Goal: Task Accomplishment & Management: Manage account settings

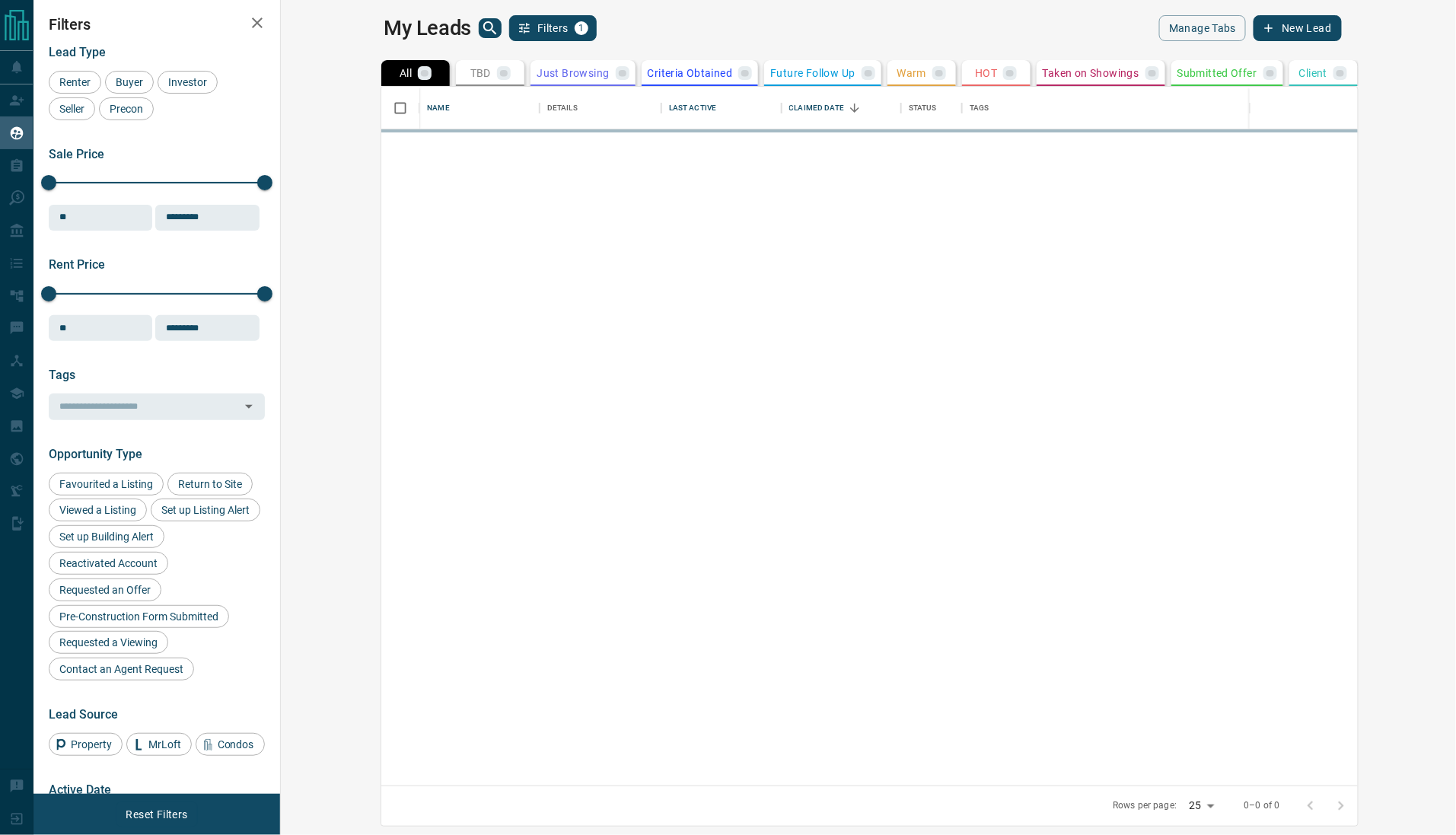
scroll to position [684, 1153]
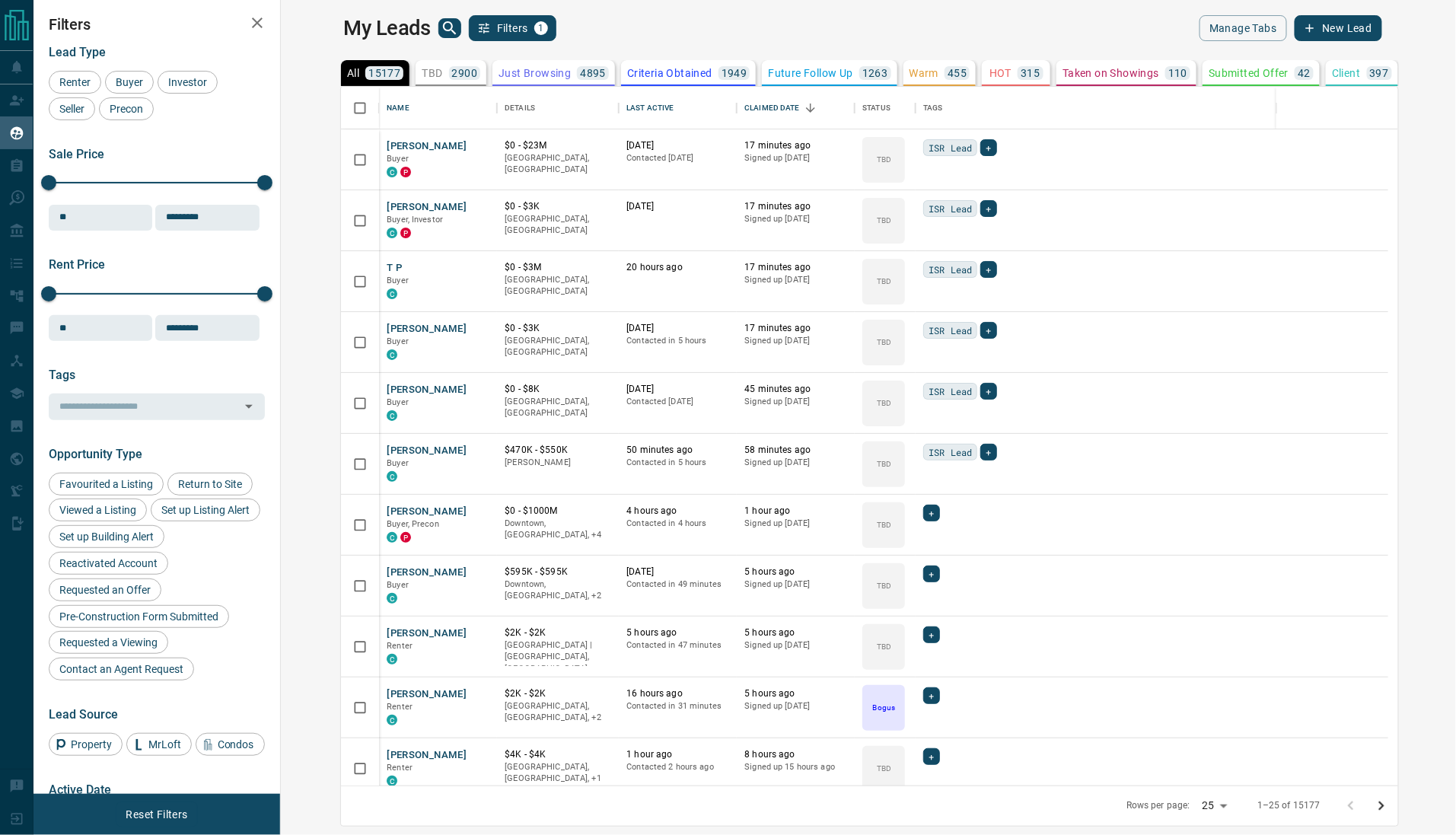
click at [440, 21] on icon "search button" at bounding box center [449, 27] width 18 height 18
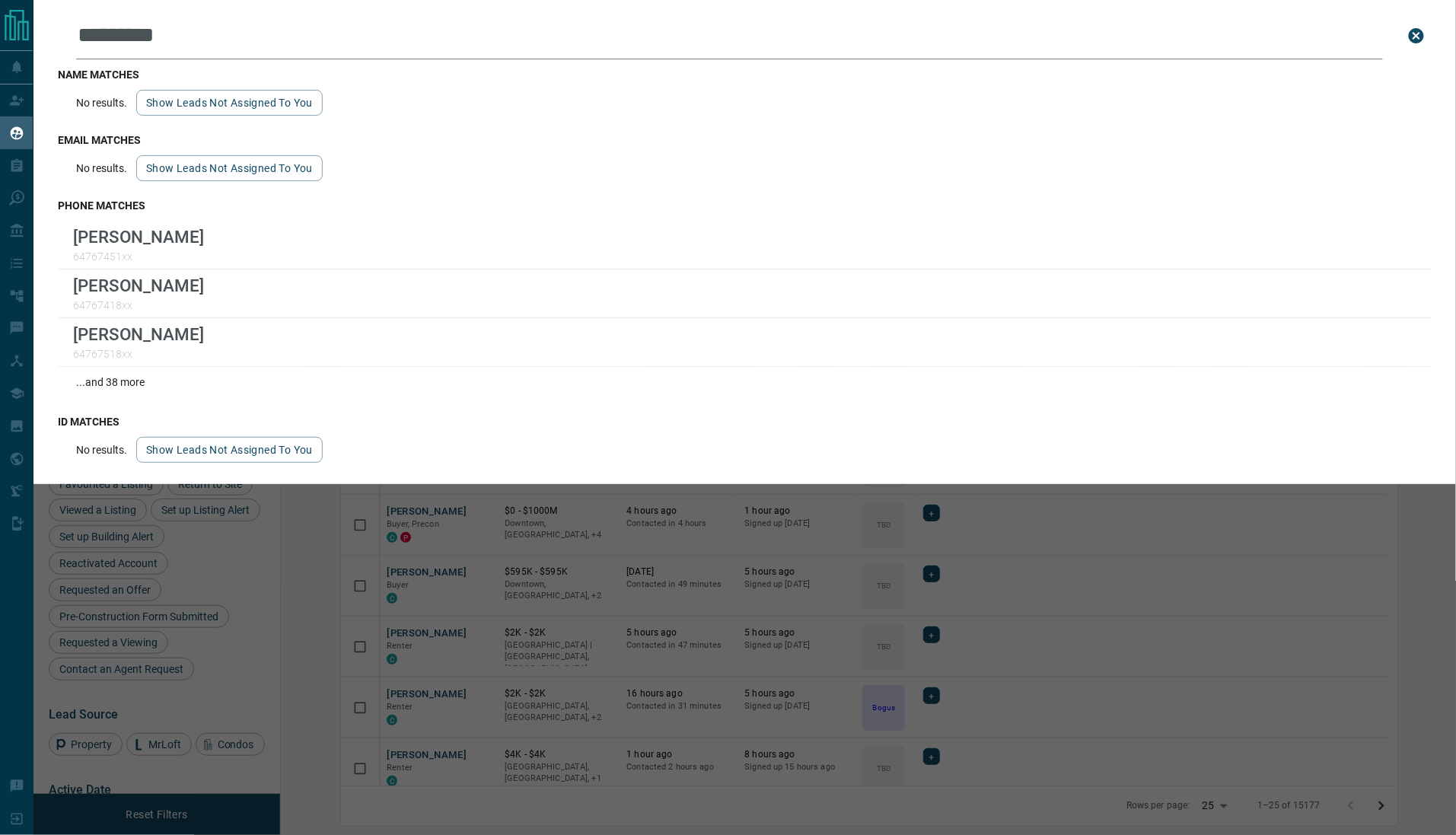
type input "**********"
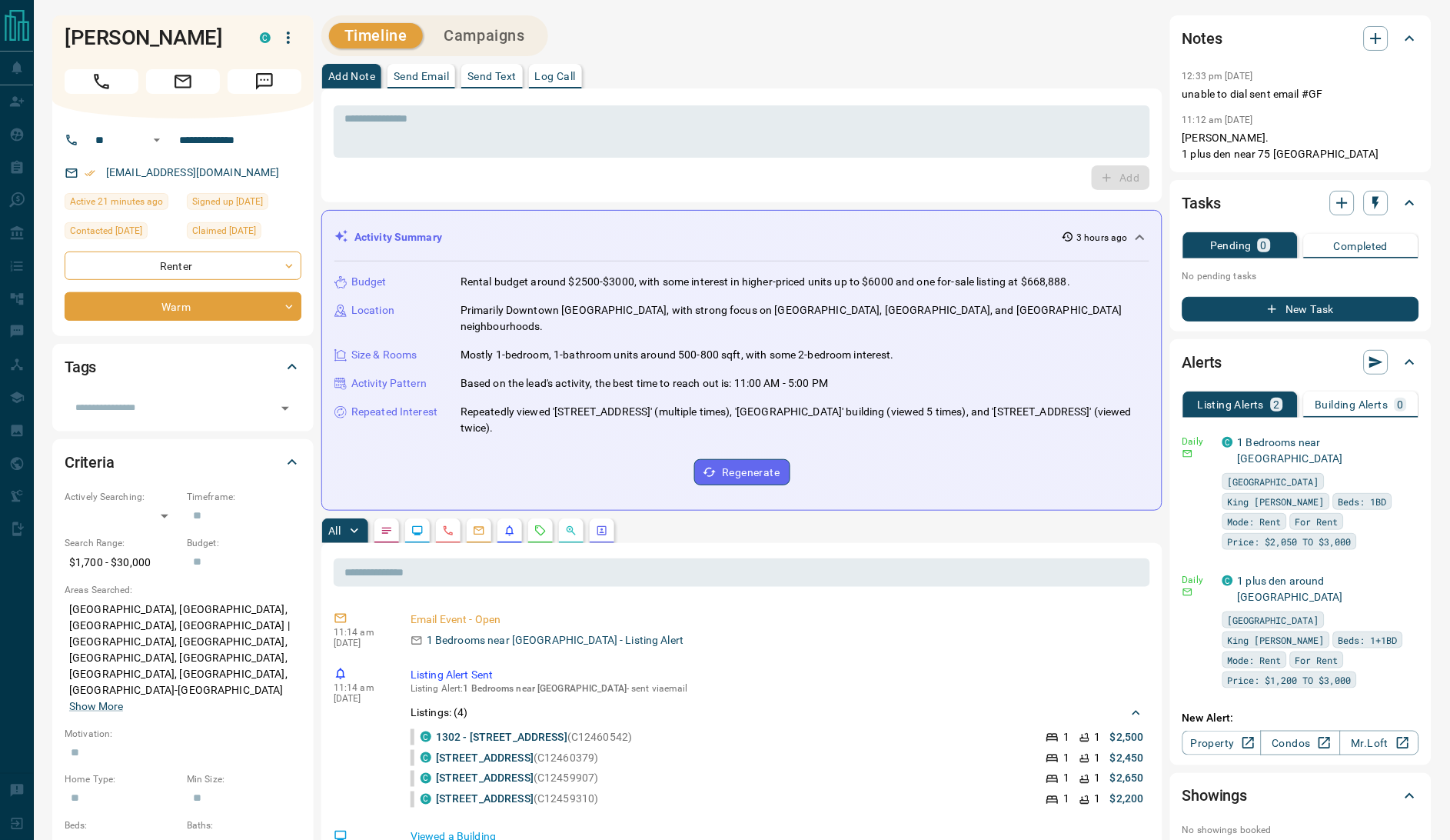
click at [886, 42] on div "Timeline Campaigns" at bounding box center [742, 36] width 841 height 41
click at [705, 30] on div "Timeline Campaigns" at bounding box center [742, 36] width 841 height 41
click at [223, 139] on input "**********" at bounding box center [233, 139] width 120 height 24
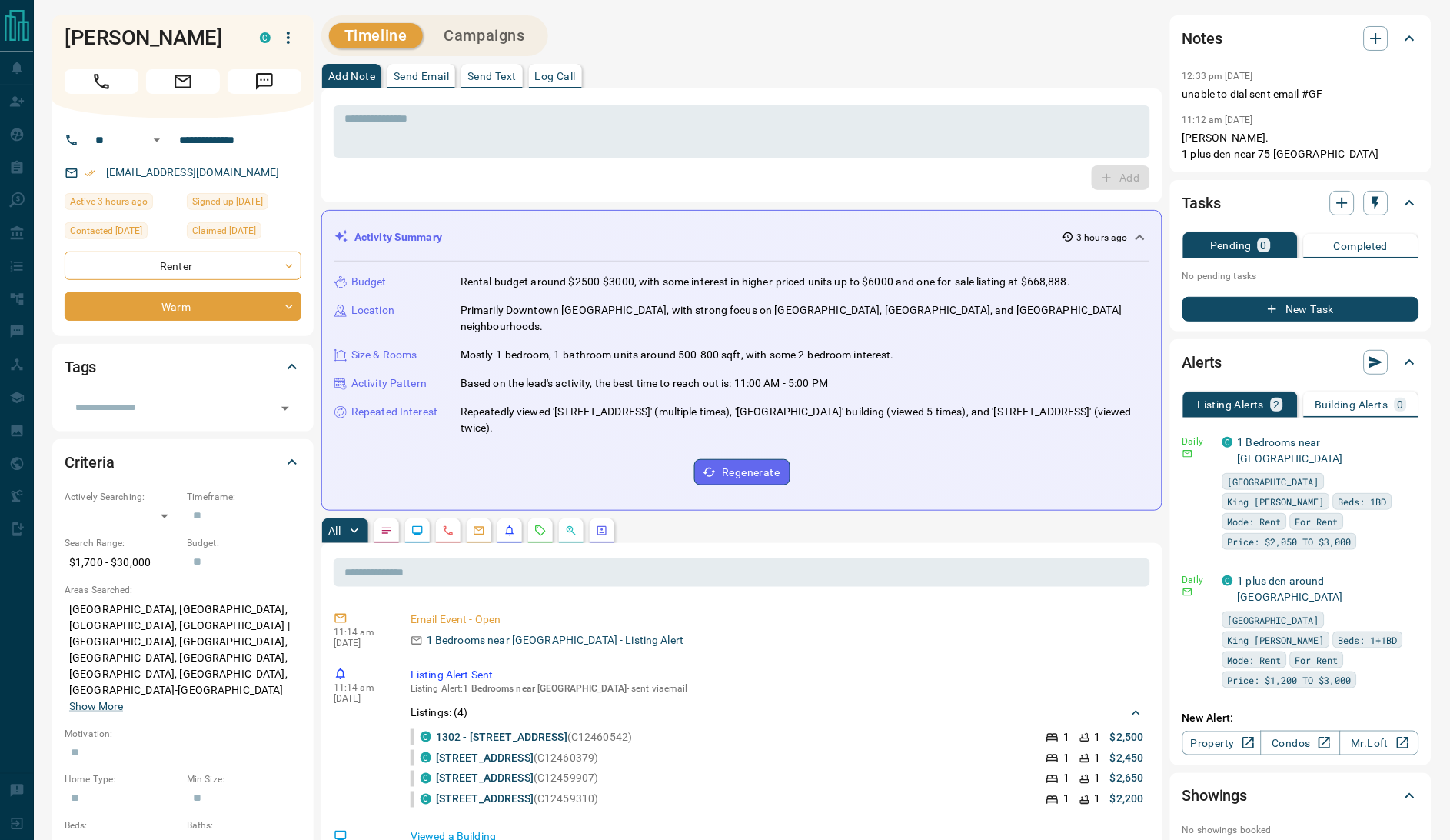
click at [74, 24] on div "Ernesto Ditri C" at bounding box center [183, 37] width 237 height 26
click at [1370, 37] on icon "button" at bounding box center [1375, 38] width 18 height 18
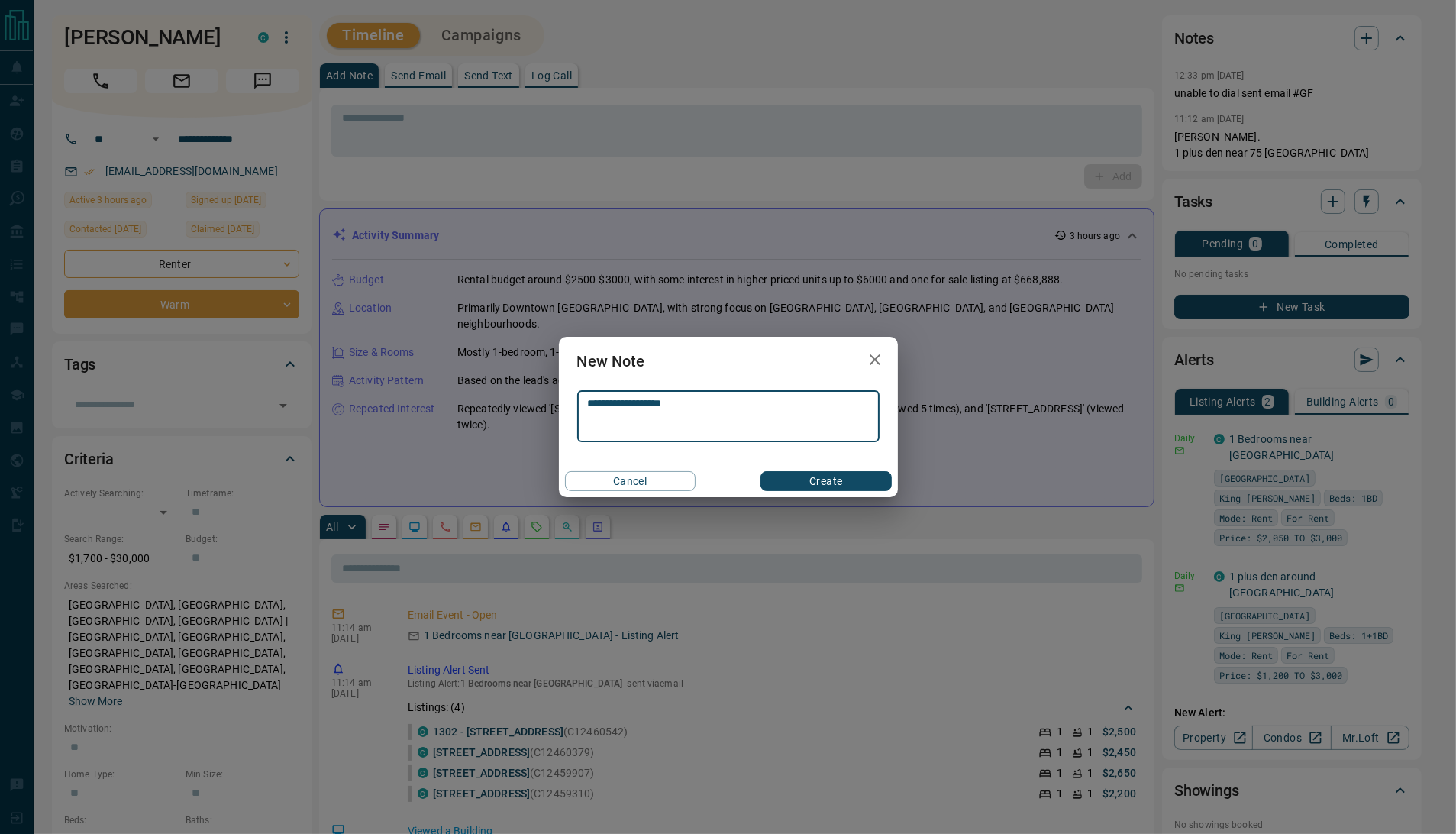
type textarea "**********"
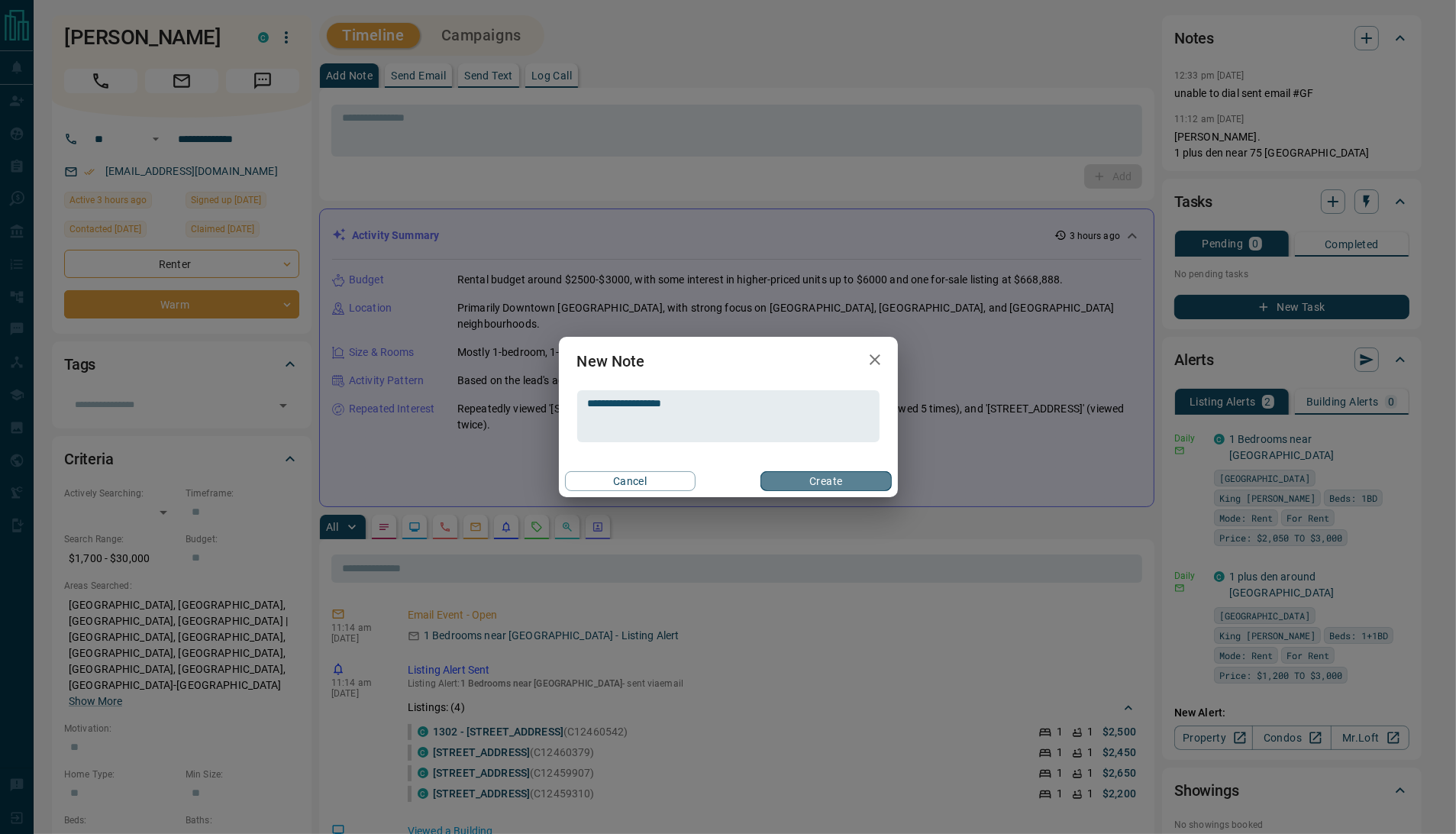
click at [851, 476] on button "Create" at bounding box center [826, 481] width 131 height 20
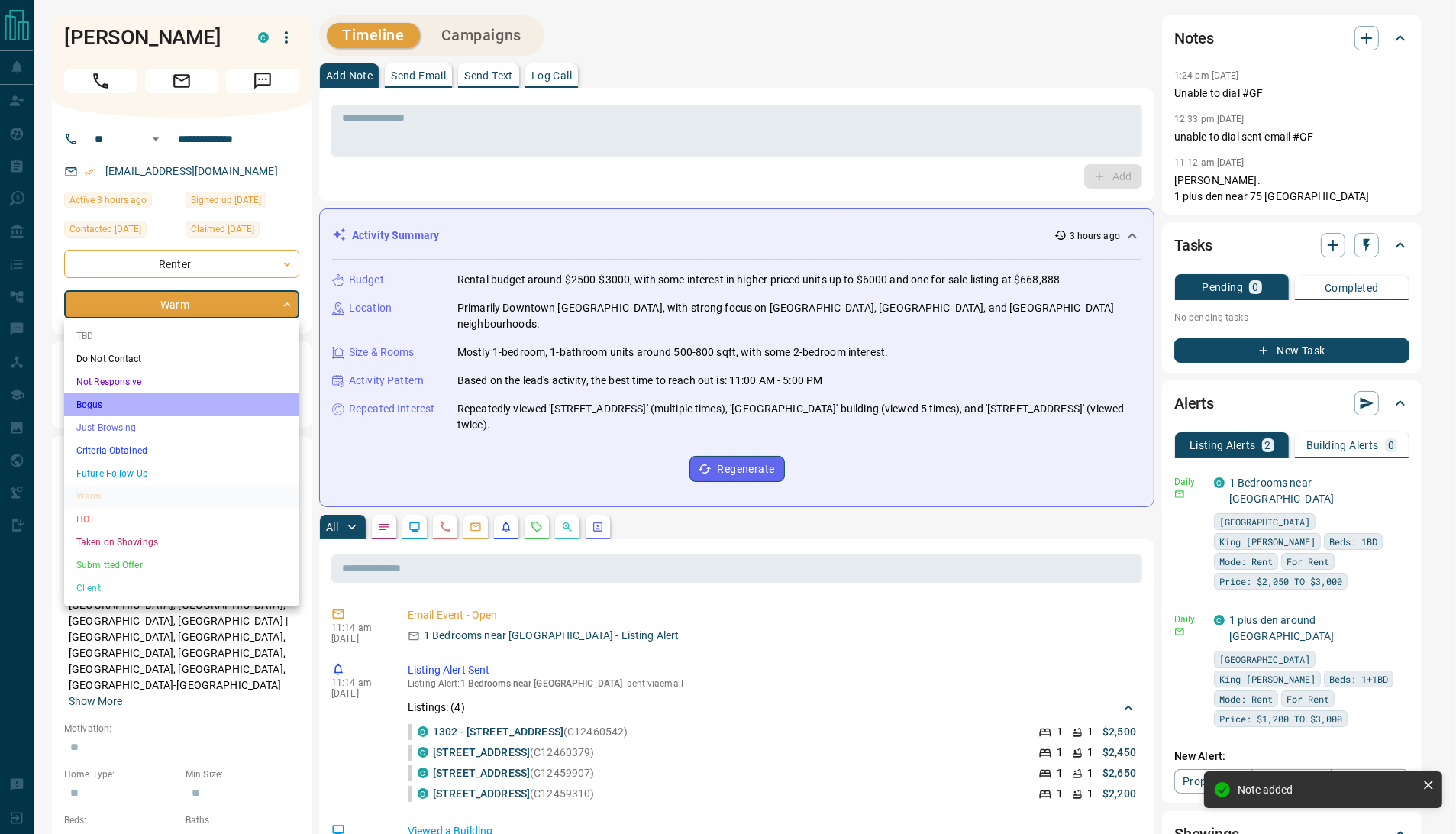
click at [95, 414] on li "Bogus" at bounding box center [181, 404] width 235 height 23
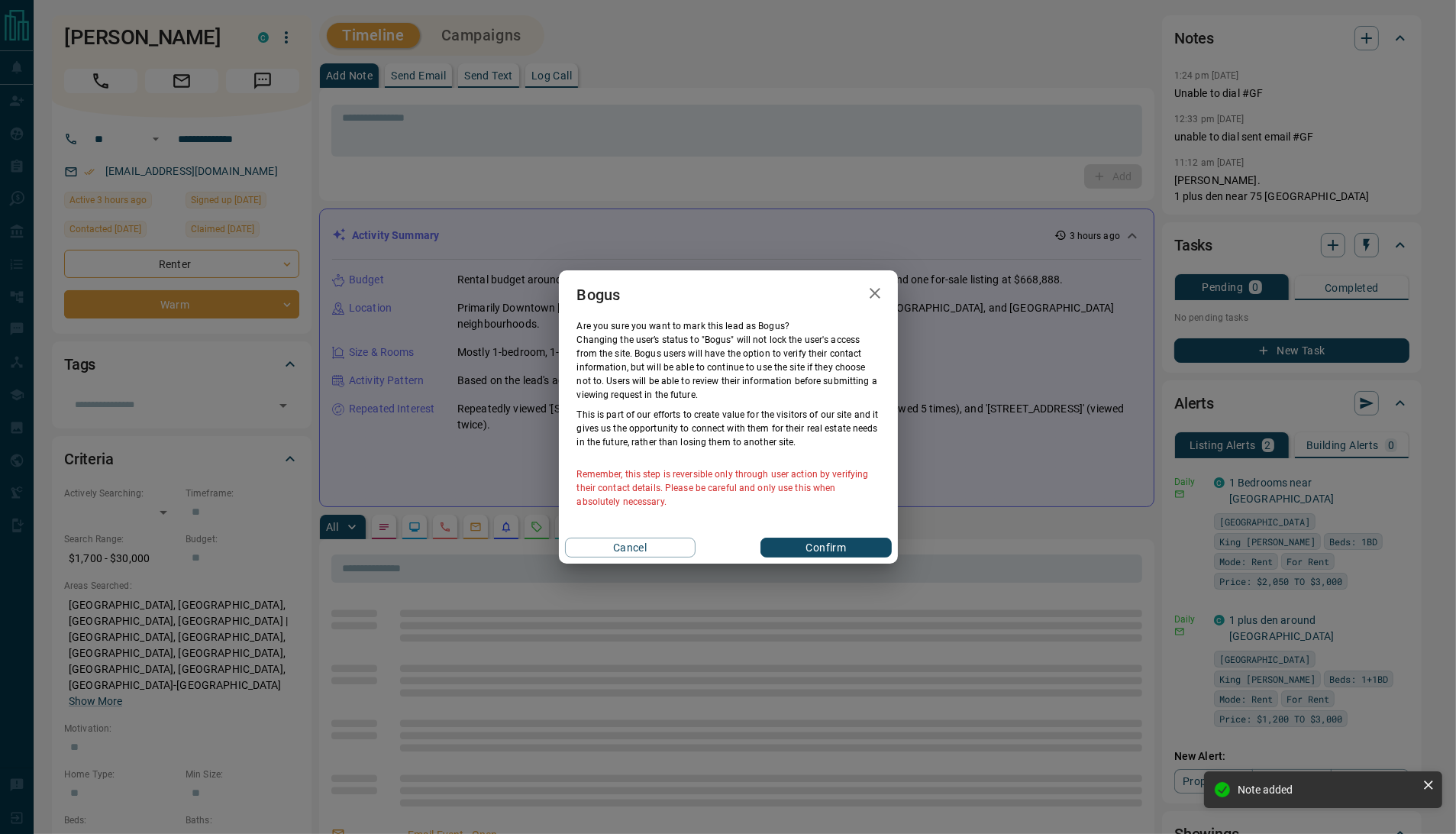
click at [825, 552] on button "Confirm" at bounding box center [826, 547] width 131 height 20
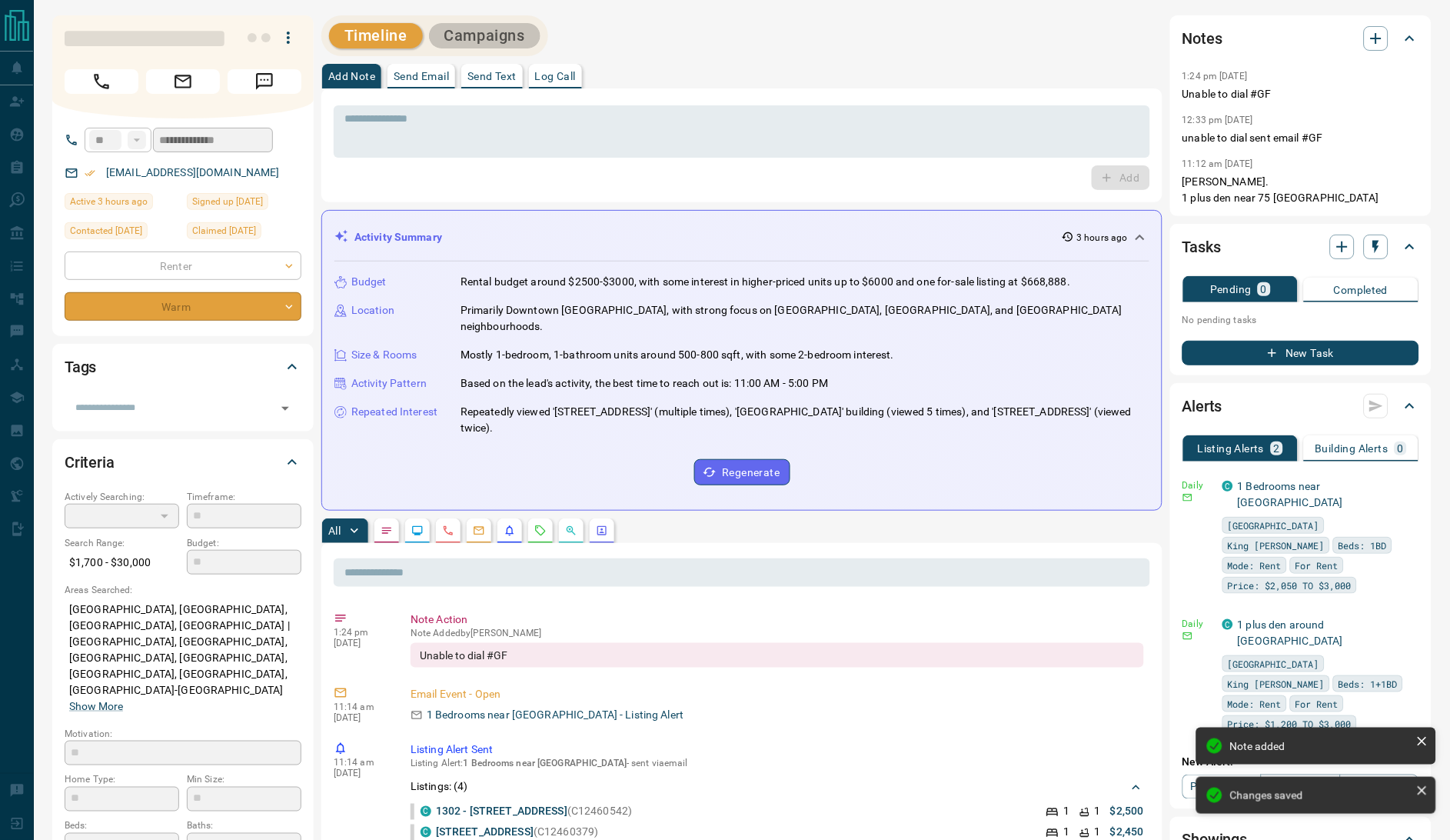
click at [484, 25] on button "Campaigns" at bounding box center [485, 35] width 112 height 25
type input "**********"
type input "*"
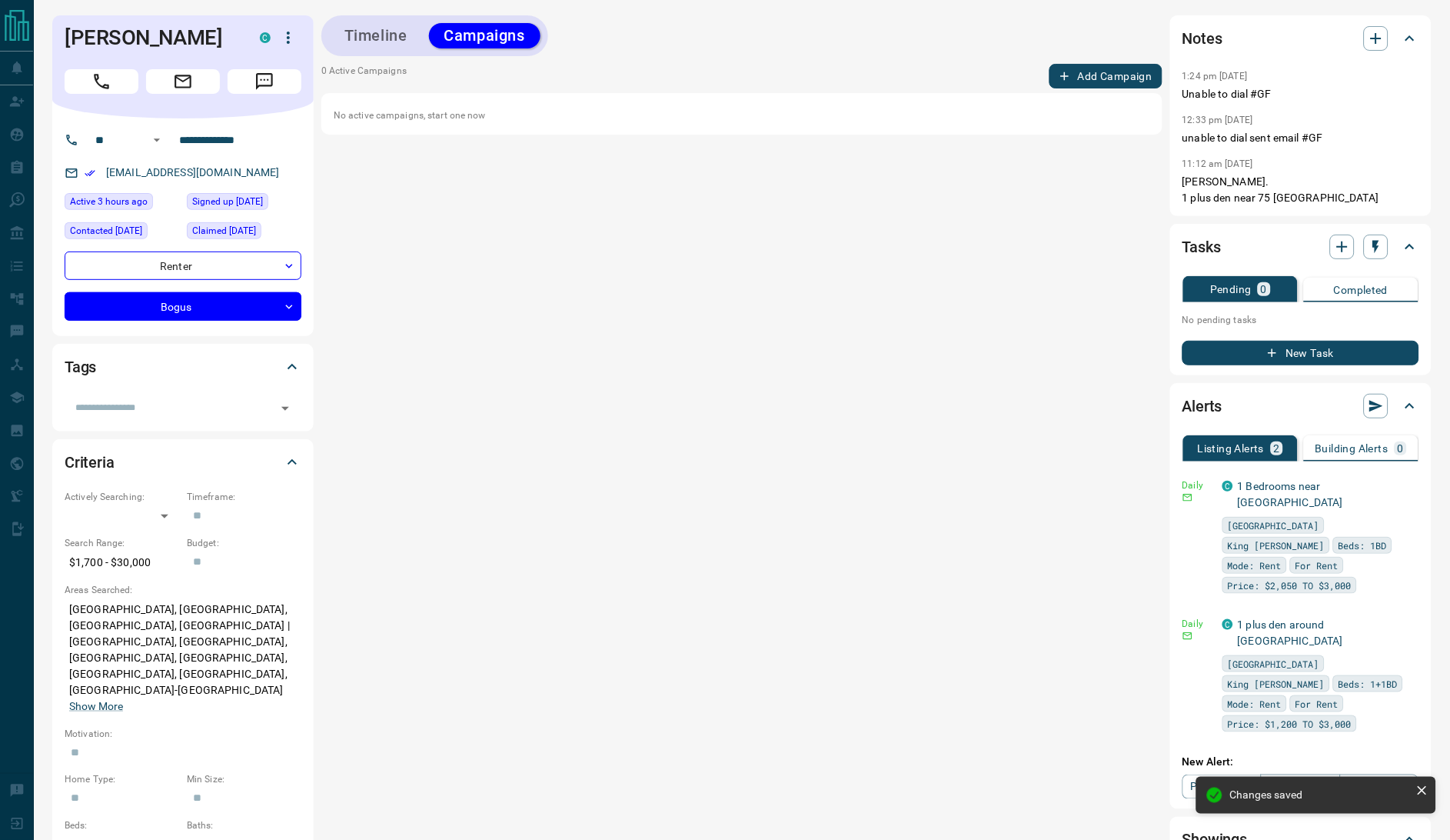
click at [1110, 74] on button "Add Campaign" at bounding box center [1106, 76] width 113 height 24
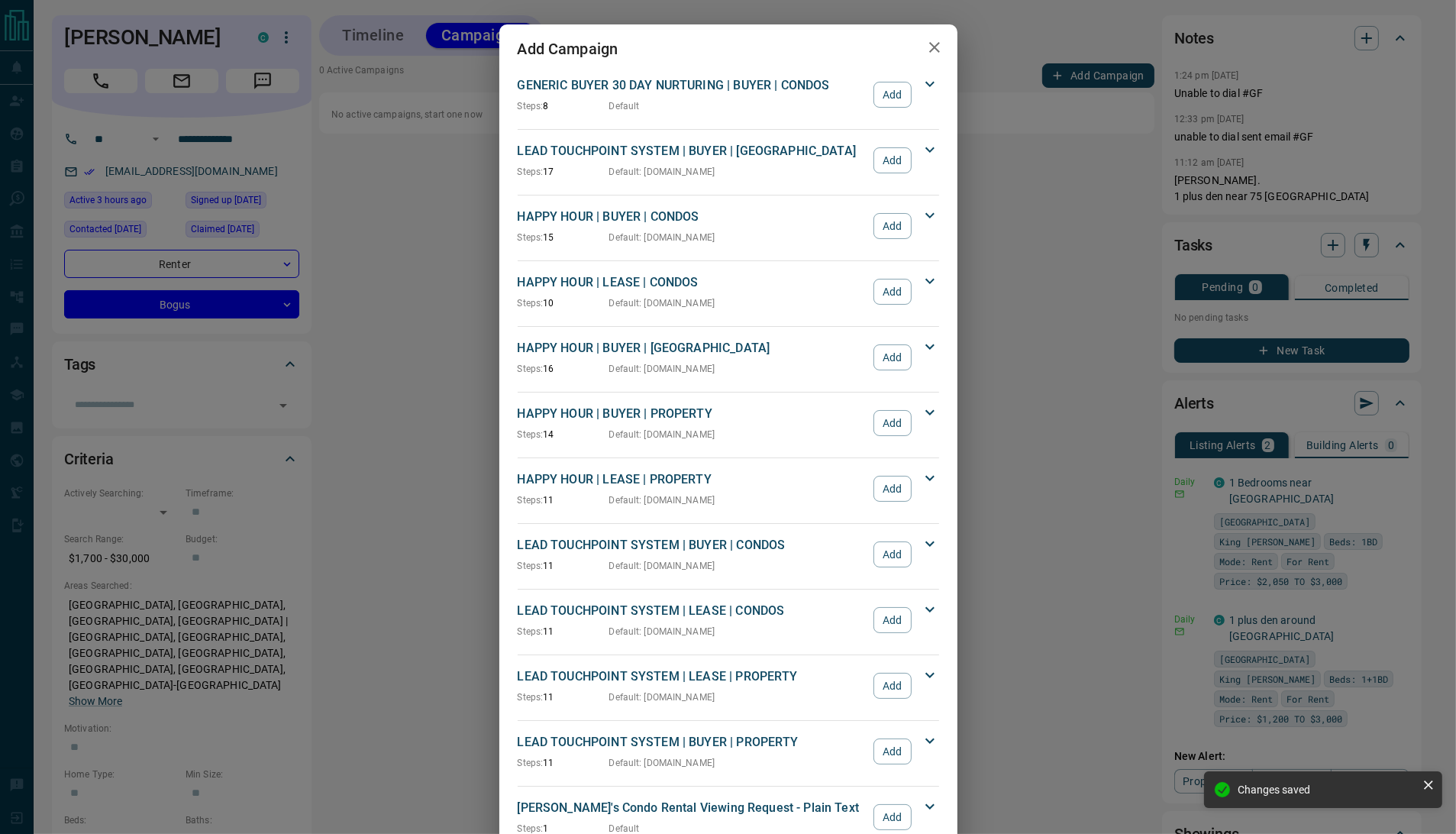
click at [63, 38] on div "Add Campaign GENERIC BUYER 30 DAY NURTURING | BUYER | CONDOS Steps: 8 Default A…" at bounding box center [728, 417] width 1456 height 834
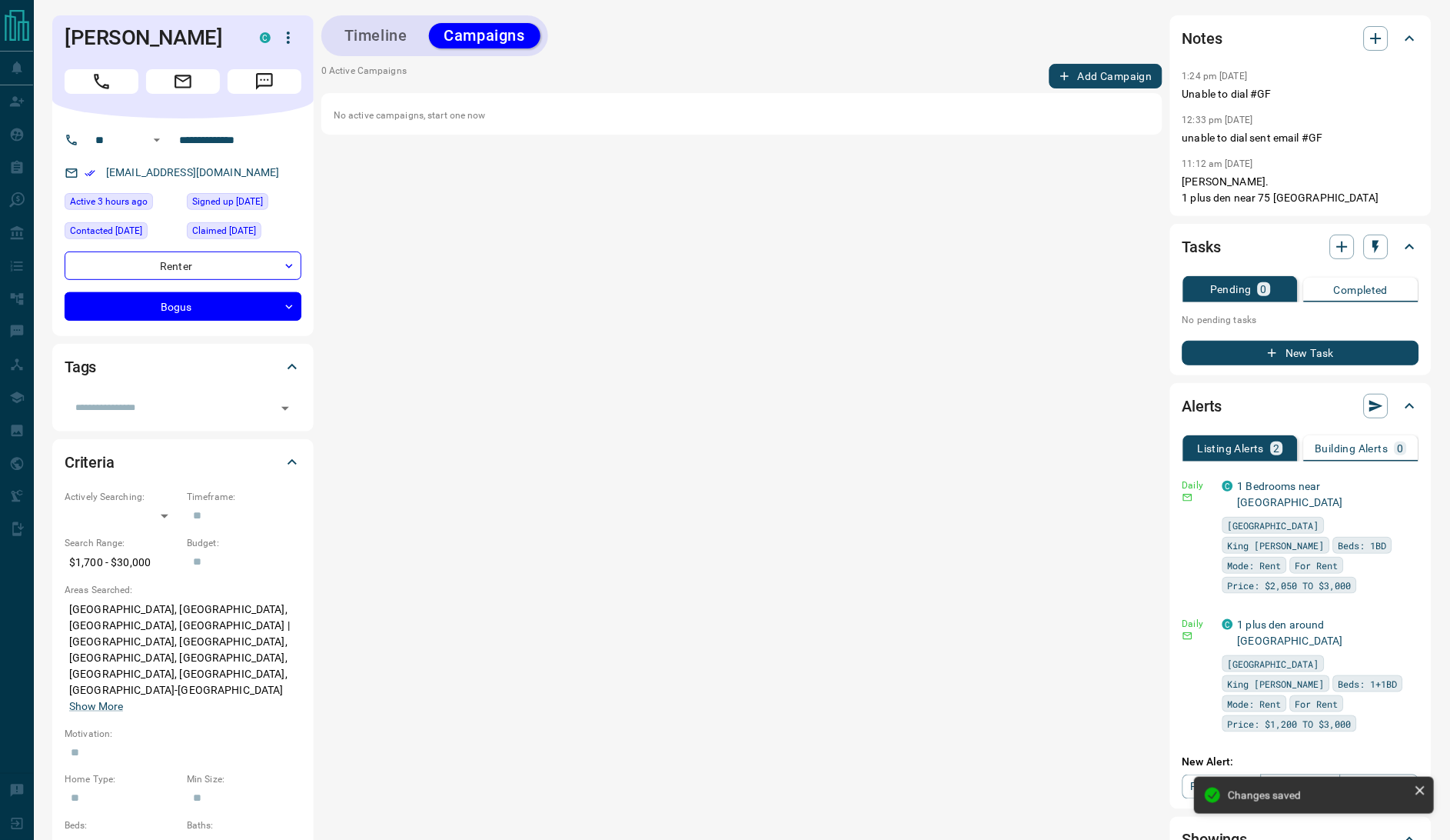
click at [1149, 82] on button "Add Campaign" at bounding box center [1106, 76] width 113 height 24
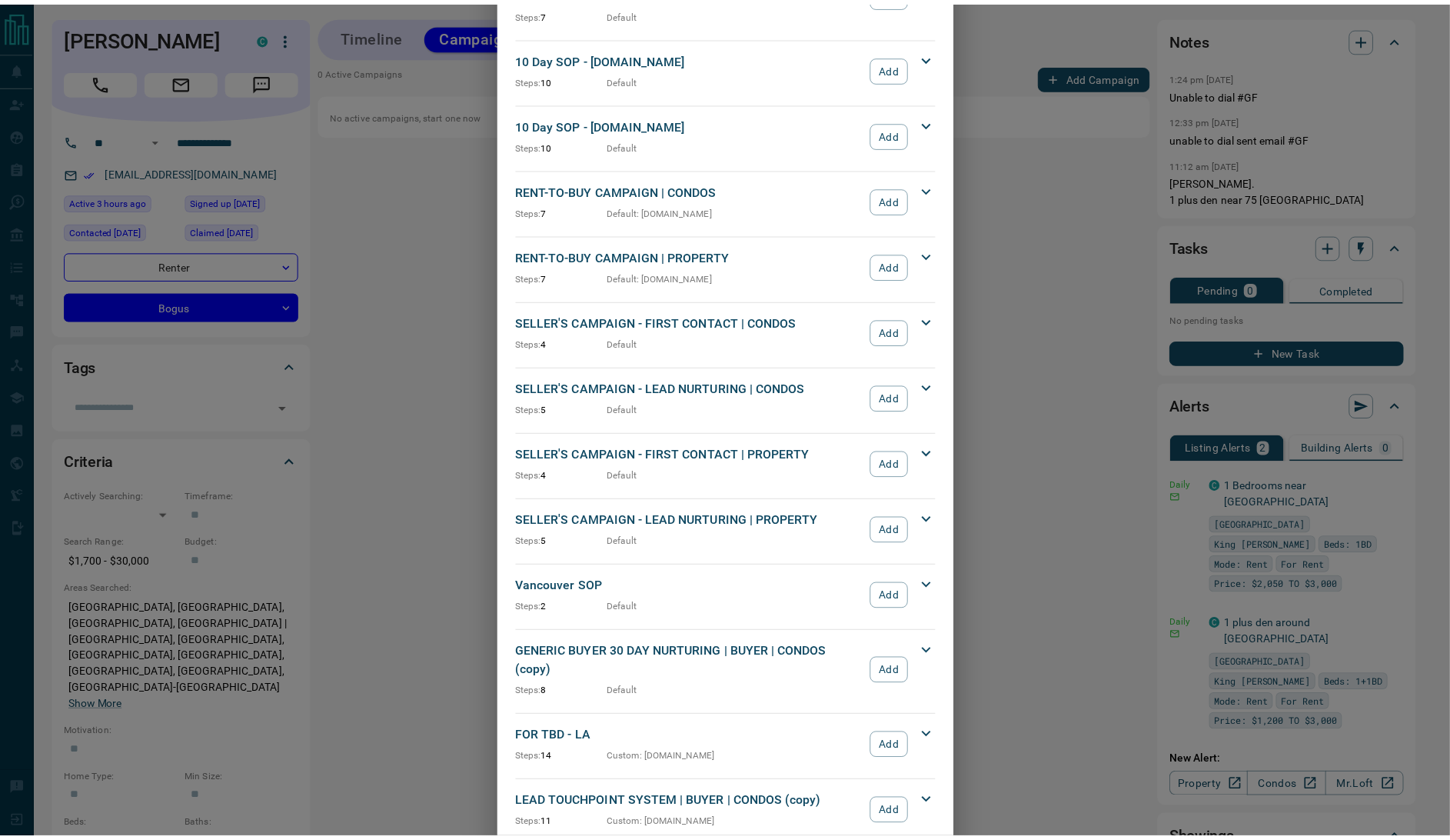
scroll to position [1216, 0]
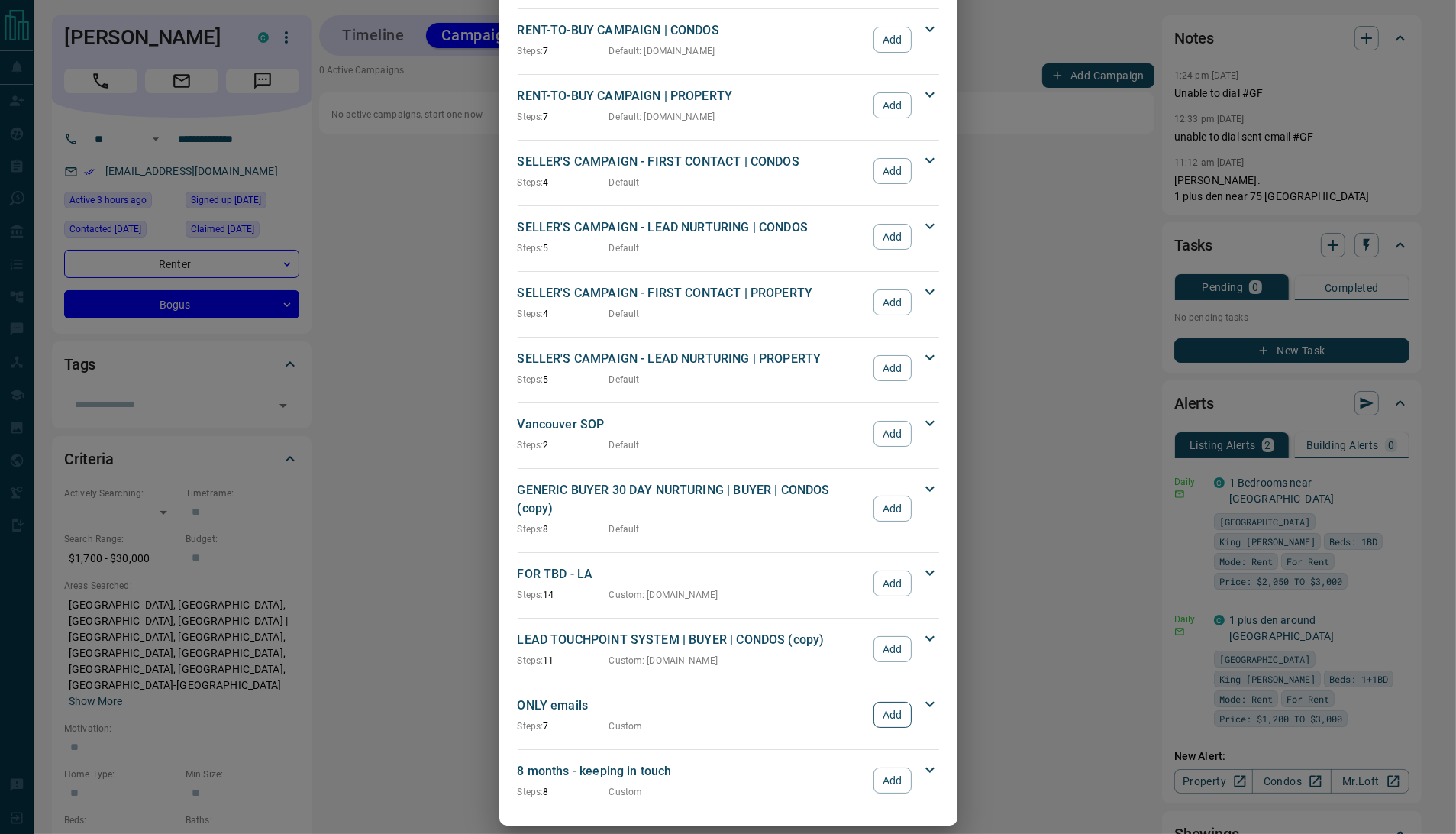
click at [889, 702] on button "Add" at bounding box center [892, 714] width 38 height 26
click at [1122, 392] on div "Add Campaign GENERIC BUYER 30 DAY NURTURING | BUYER | CONDOS Steps: 8 Default A…" at bounding box center [728, 417] width 1456 height 834
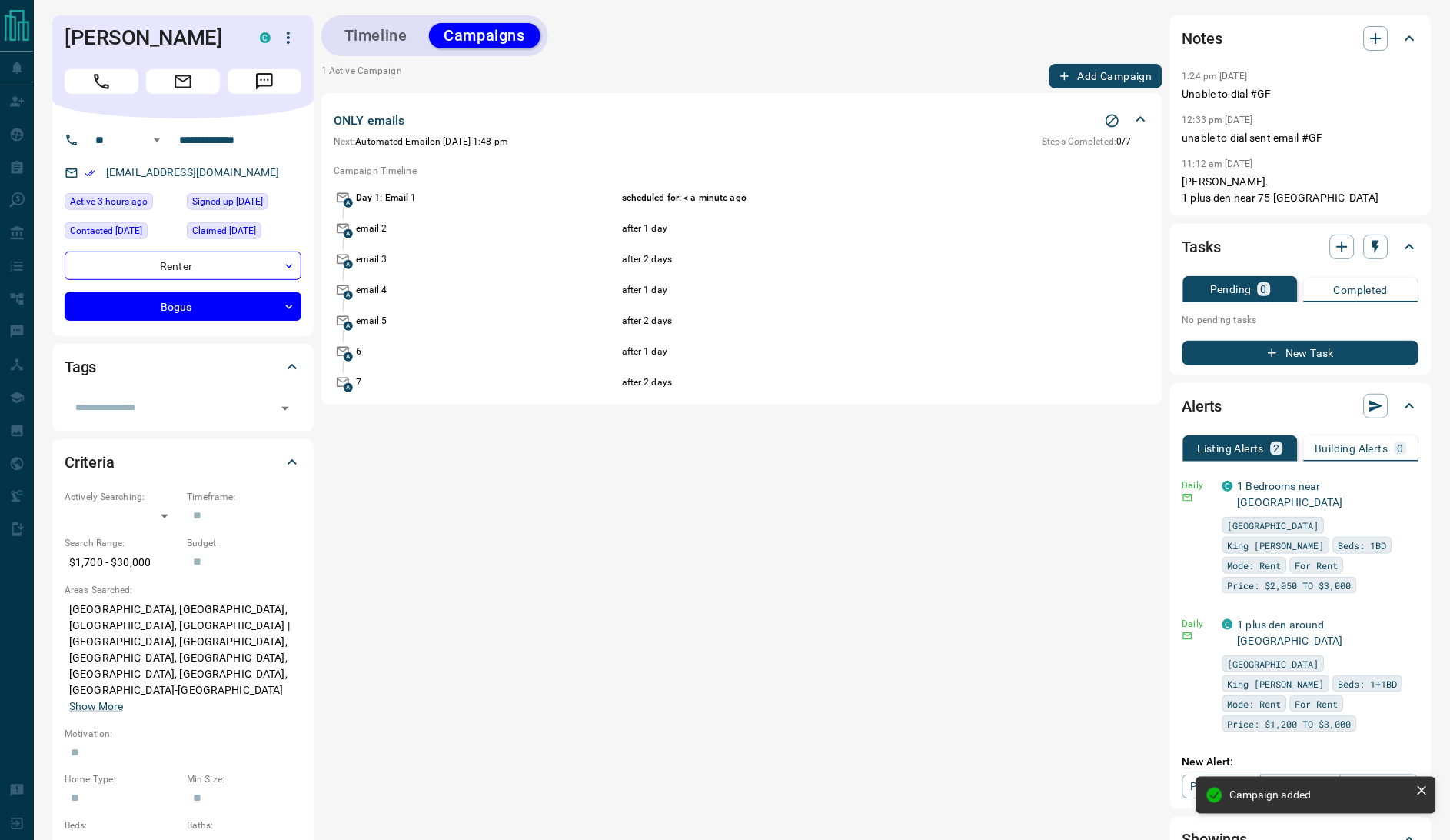
click at [912, 41] on div "Timeline Campaigns" at bounding box center [742, 36] width 841 height 41
click at [866, 50] on div "Timeline Campaigns" at bounding box center [742, 36] width 841 height 41
click at [801, 50] on div "Timeline Campaigns" at bounding box center [742, 36] width 841 height 41
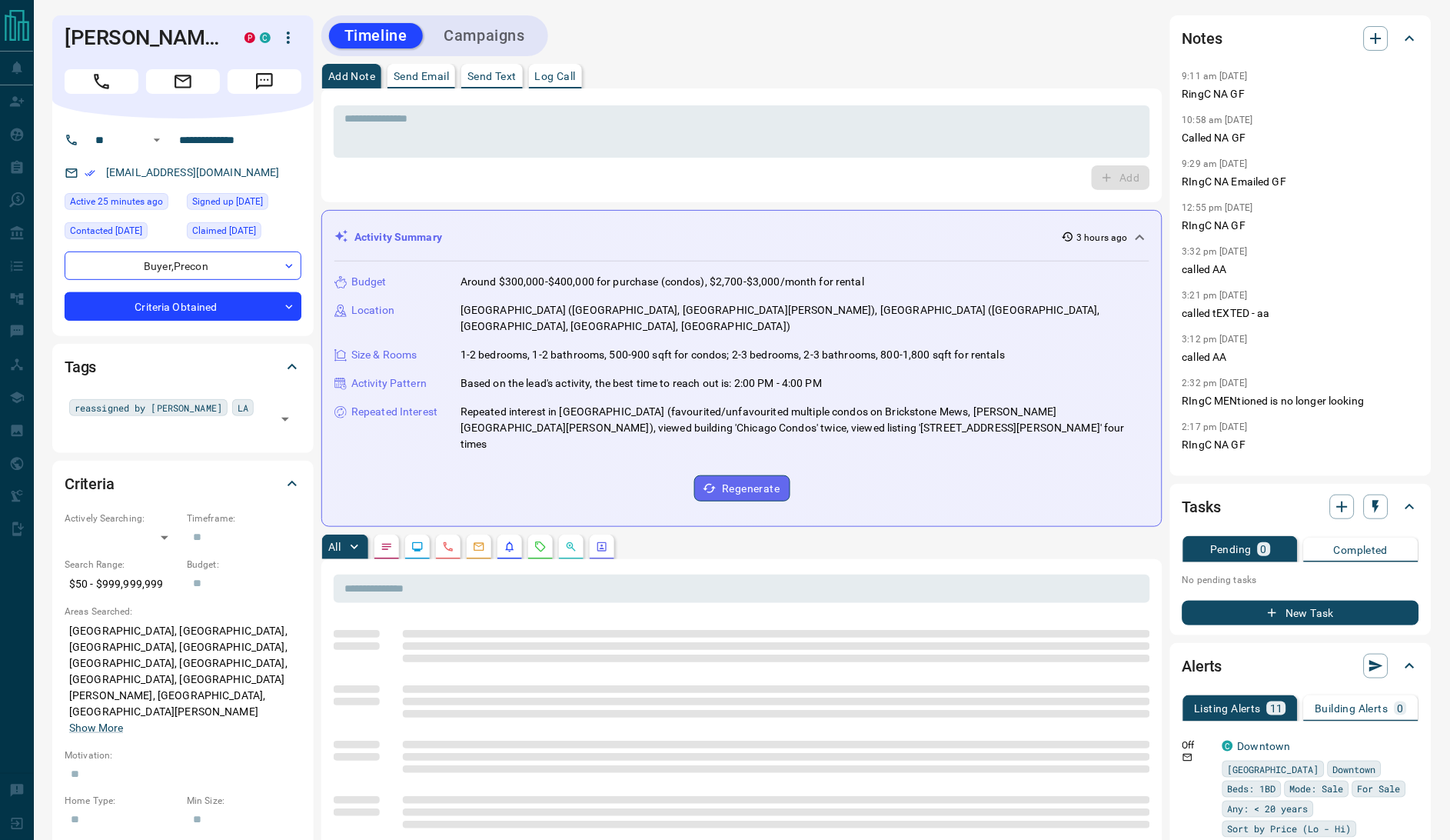
click at [893, 76] on div "Add Note Send Email Send Text Log Call" at bounding box center [742, 76] width 841 height 24
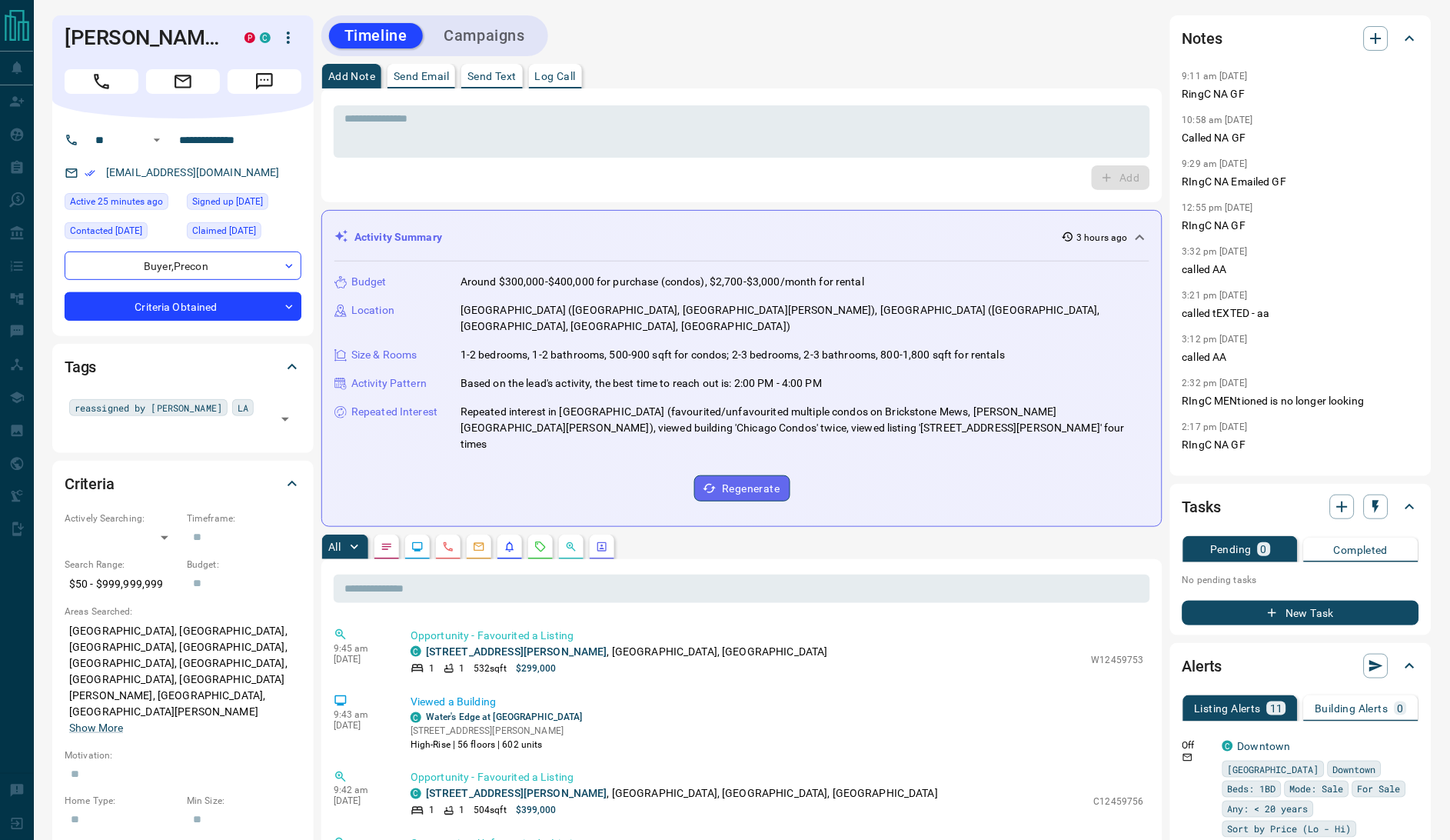
click at [52, 41] on div "Kevin Zhang P C" at bounding box center [183, 67] width 261 height 103
click at [718, 22] on div "Timeline Campaigns" at bounding box center [742, 36] width 841 height 41
click at [833, 50] on div "Timeline Campaigns" at bounding box center [742, 36] width 841 height 41
click at [876, 50] on div "Timeline Campaigns" at bounding box center [742, 36] width 841 height 41
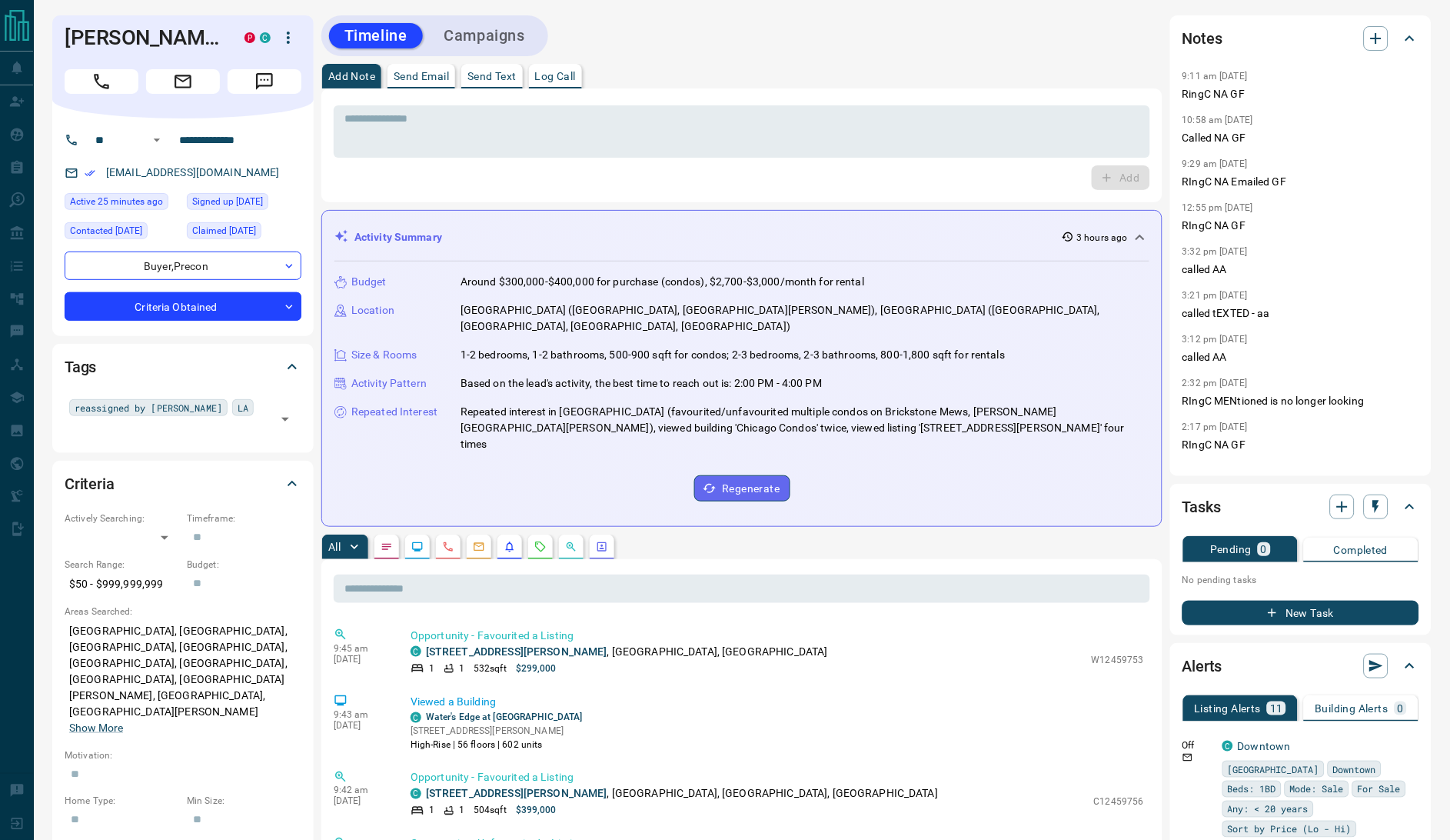
click at [819, 31] on div "Timeline Campaigns" at bounding box center [742, 36] width 841 height 41
click at [912, 25] on div "Timeline Campaigns" at bounding box center [742, 36] width 841 height 41
click at [810, 64] on div "Add Note Send Email Send Text Log Call" at bounding box center [742, 76] width 841 height 24
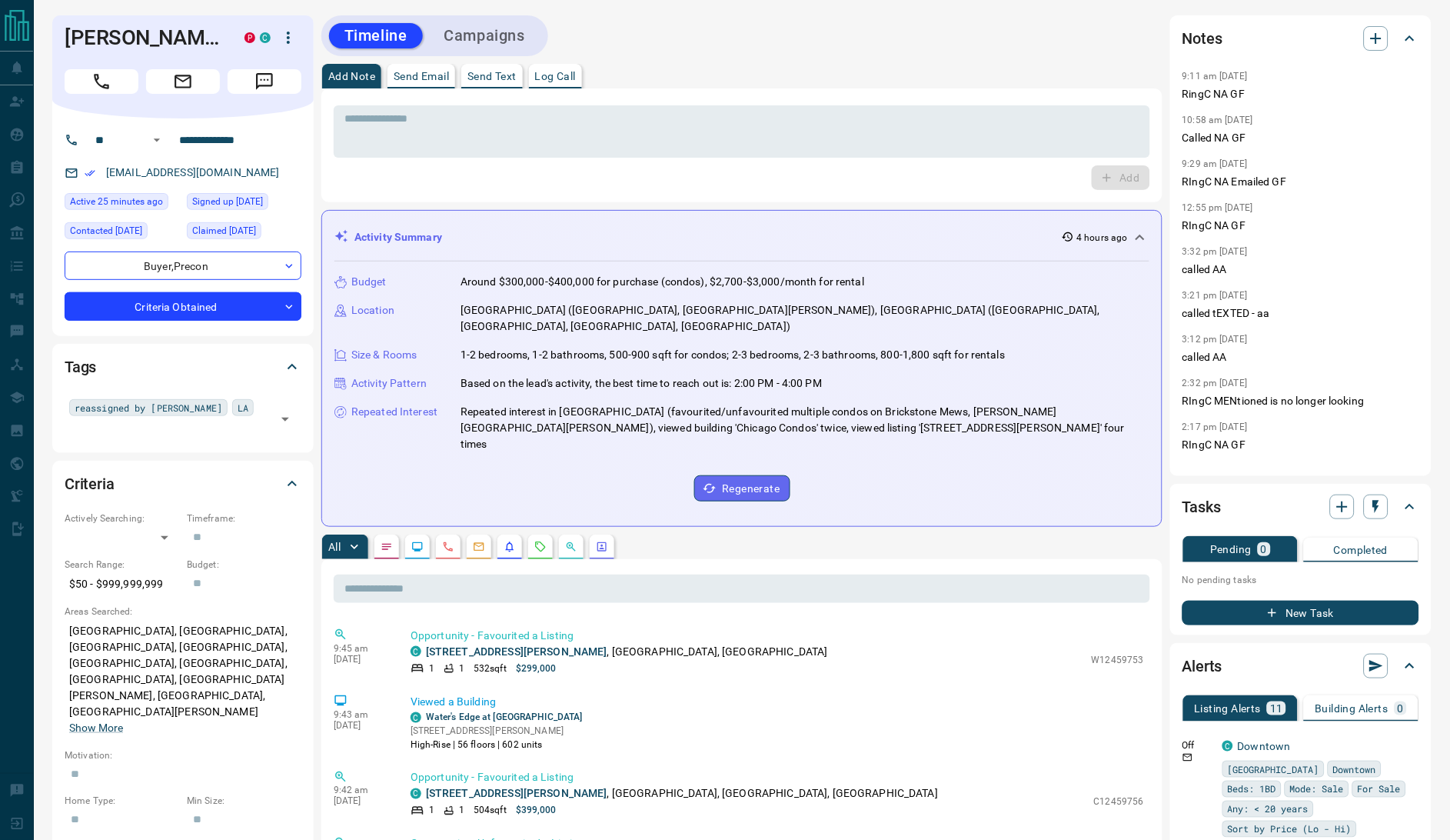
click at [785, 39] on div "Timeline Campaigns" at bounding box center [742, 36] width 841 height 41
click at [786, 37] on div "Timeline Campaigns" at bounding box center [742, 36] width 841 height 41
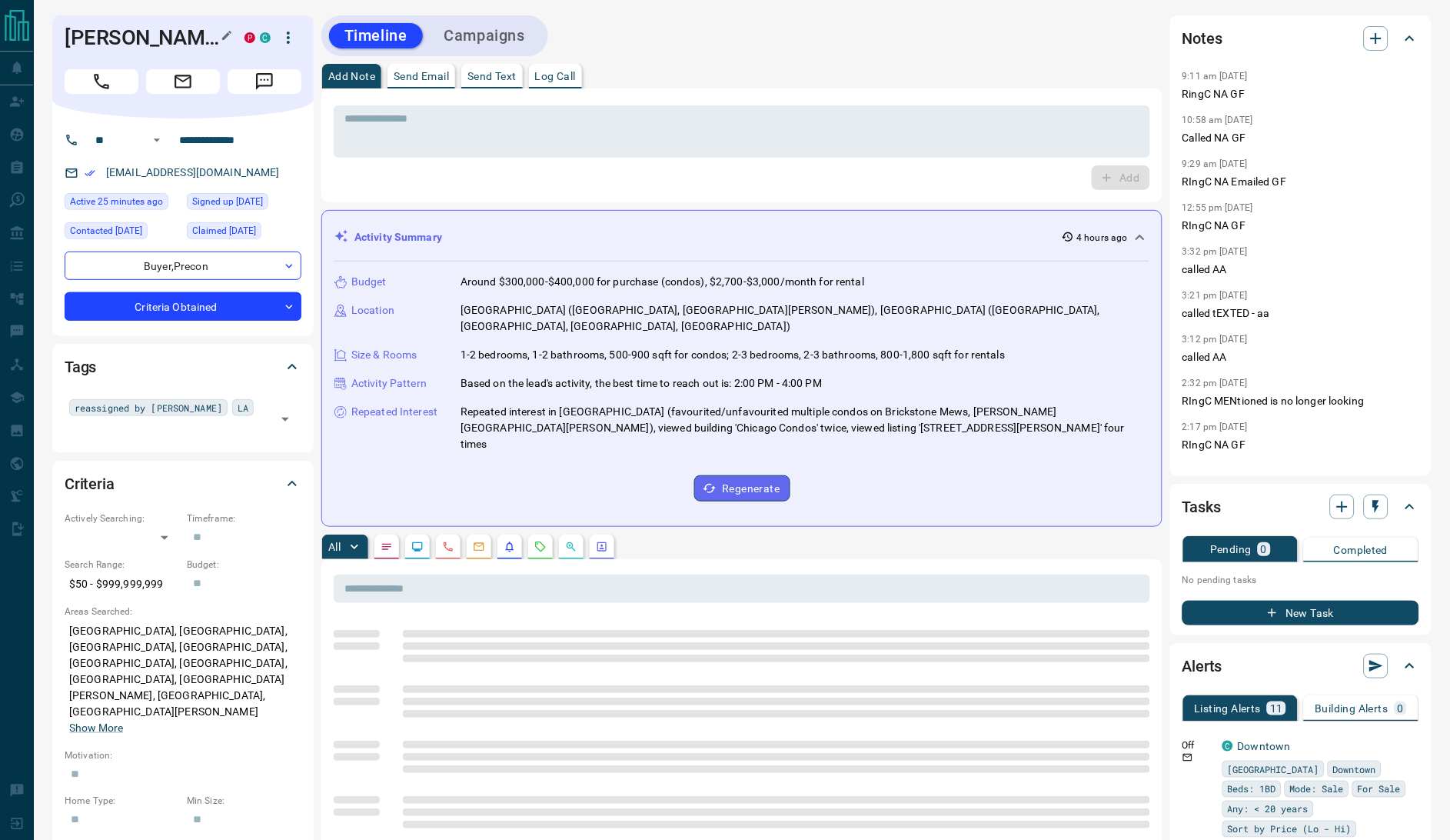
drag, startPoint x: 66, startPoint y: 29, endPoint x: 741, endPoint y: 62, distance: 675.8
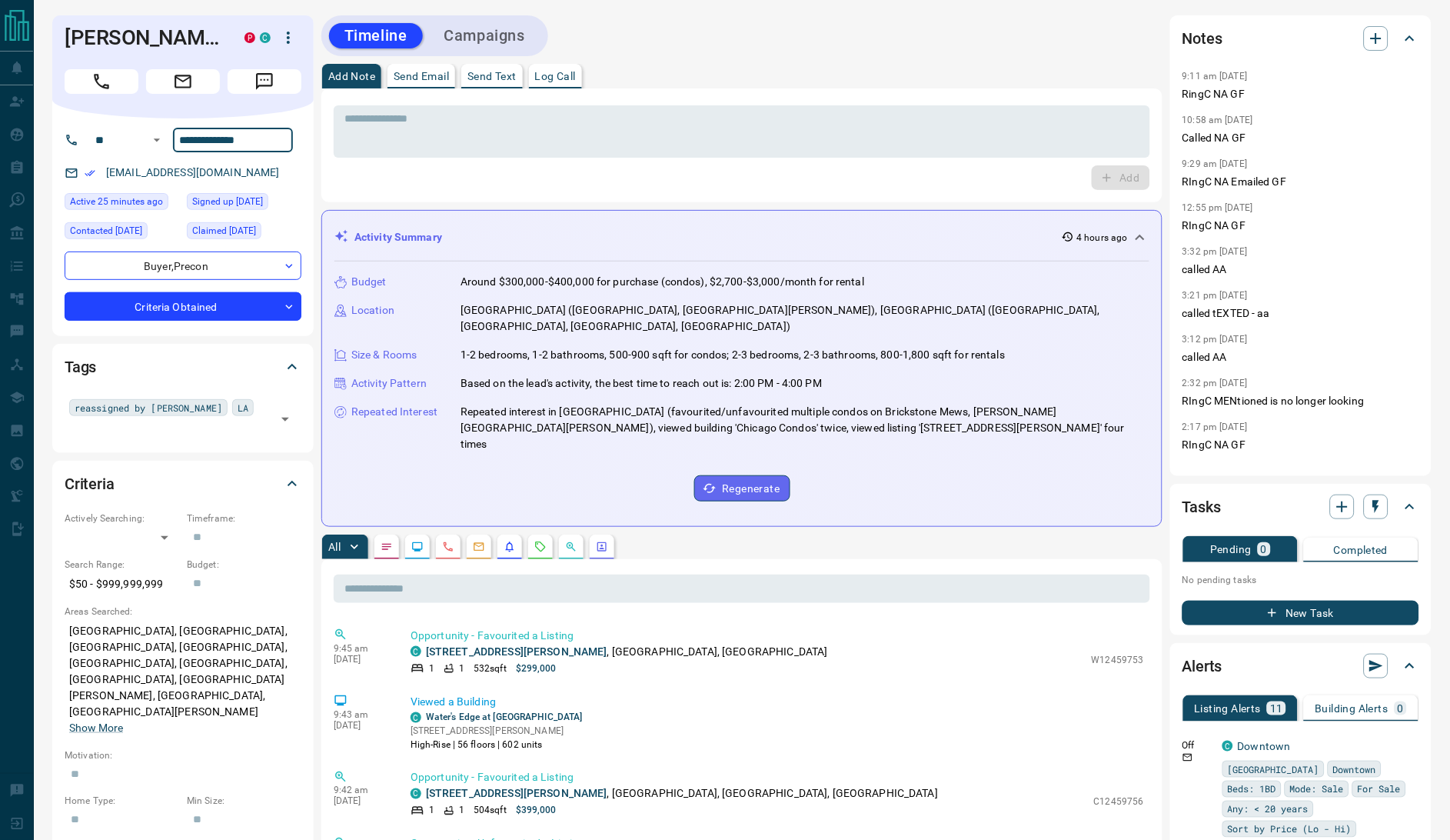
click at [256, 134] on input "**********" at bounding box center [233, 139] width 120 height 24
click at [1370, 39] on icon "button" at bounding box center [1375, 38] width 18 height 18
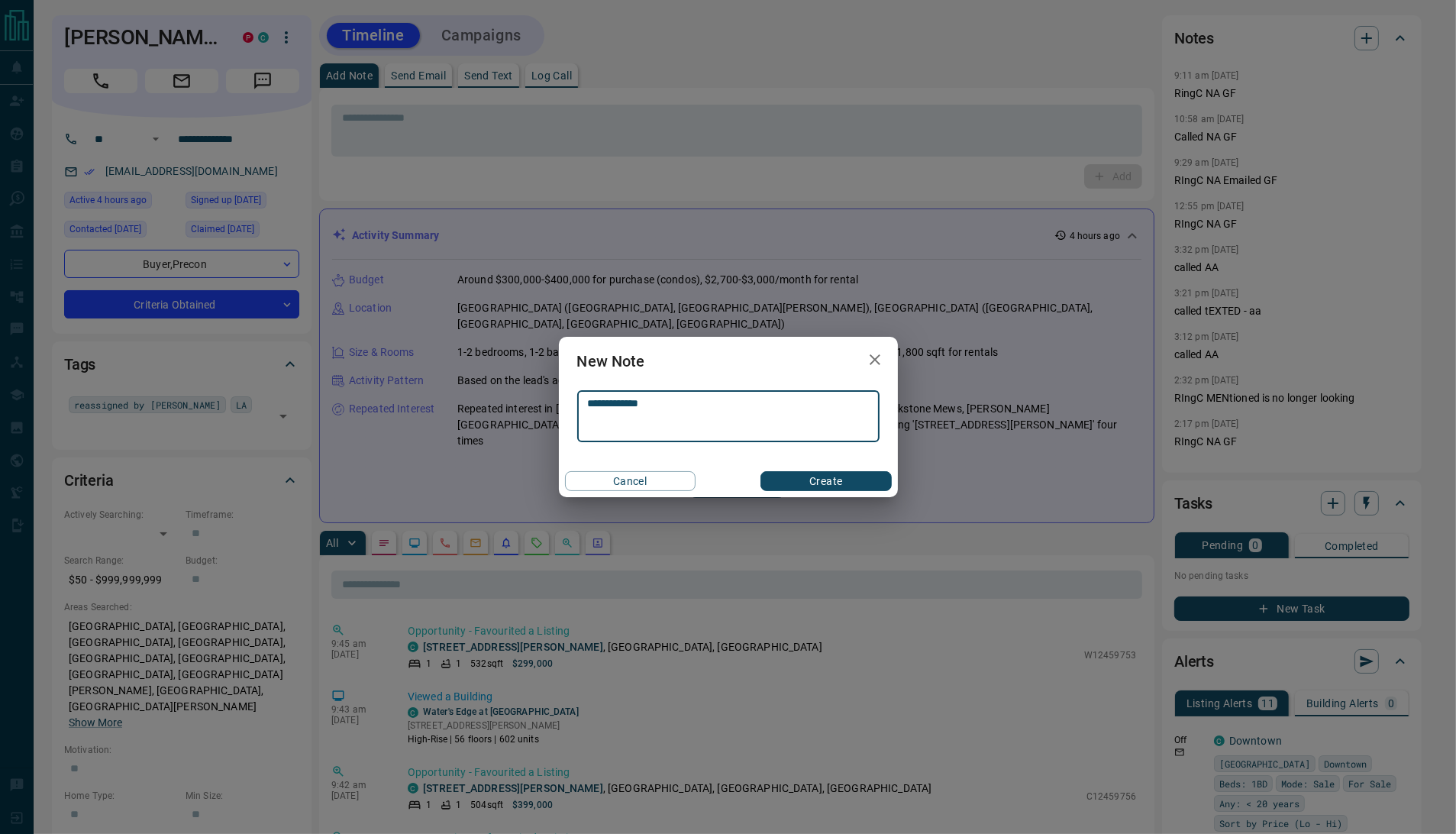
type textarea "**********"
click at [864, 481] on button "Create" at bounding box center [826, 481] width 131 height 20
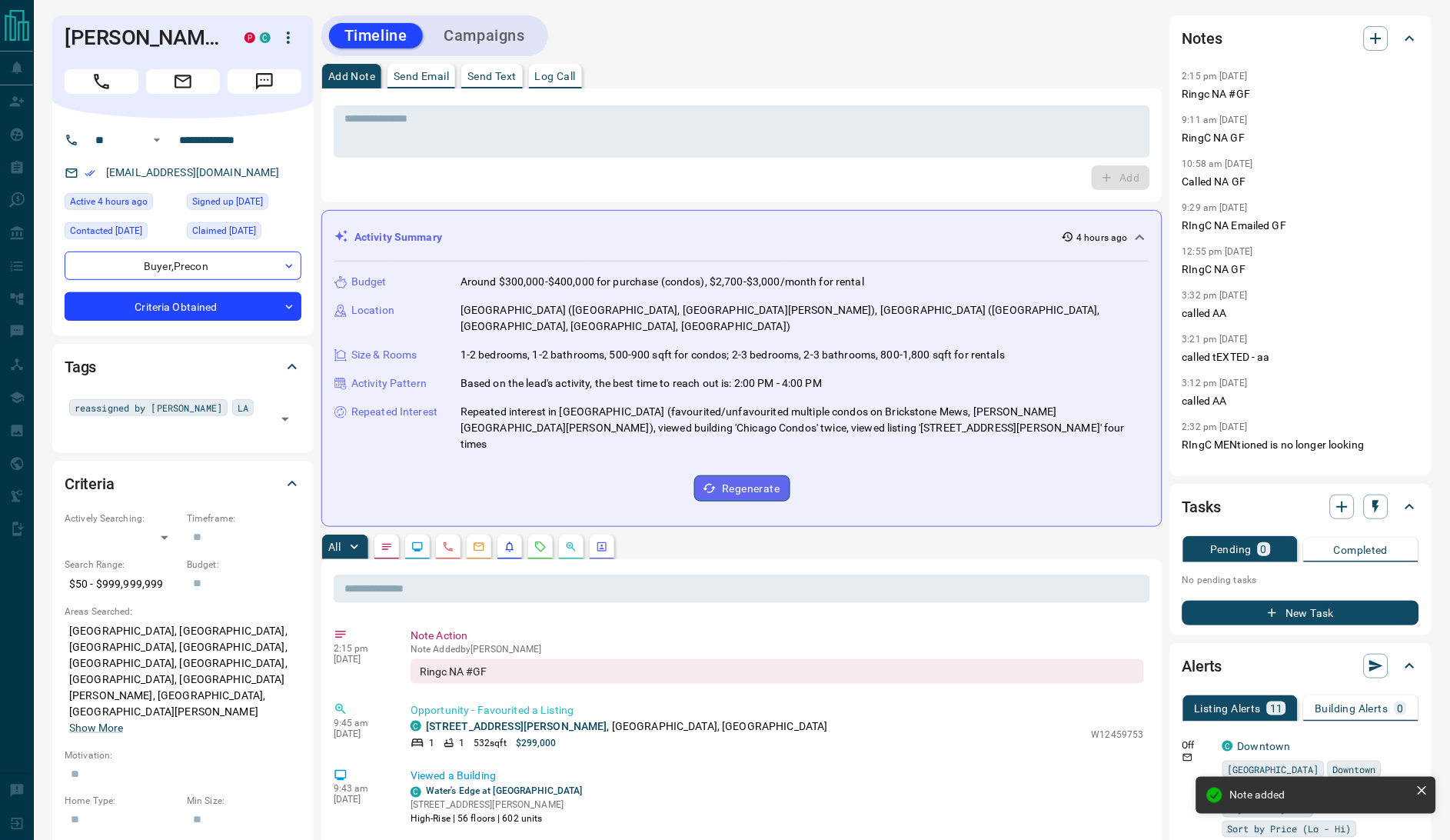
click at [713, 43] on div "Timeline Campaigns" at bounding box center [742, 36] width 841 height 41
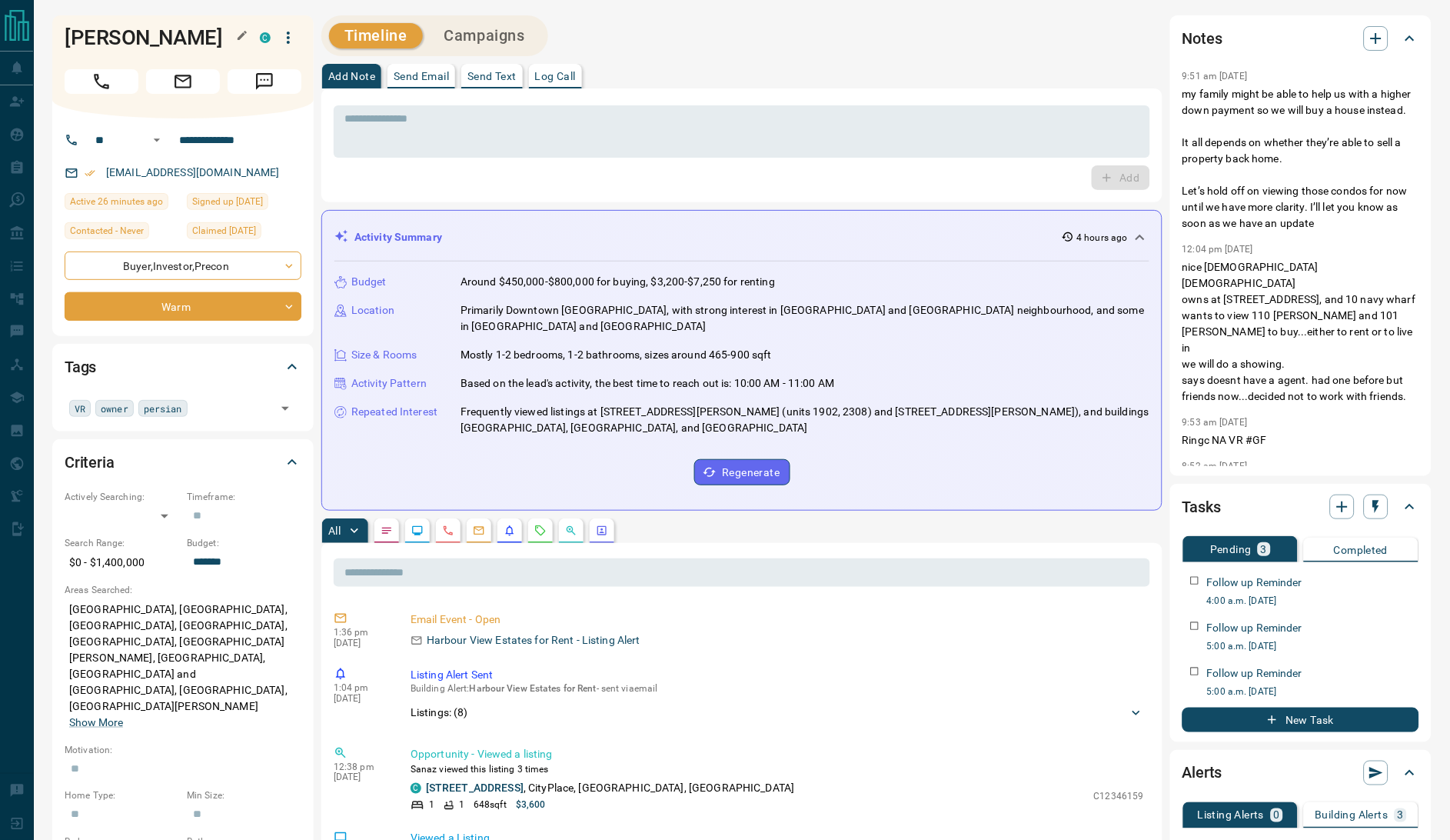
click at [80, 28] on h1 "Sanaz Khaligh" at bounding box center [150, 37] width 172 height 24
